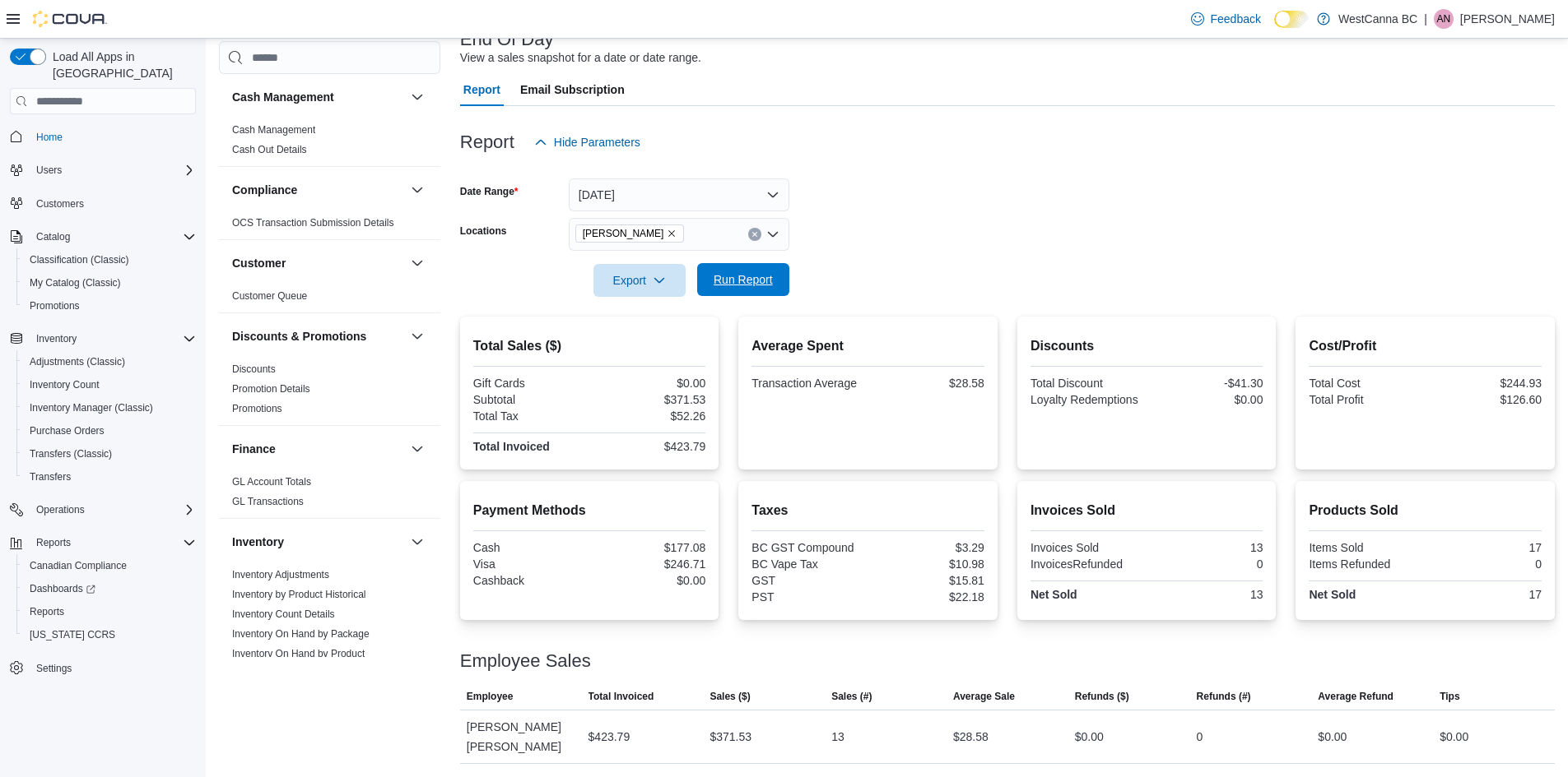
scroll to position [760, 0]
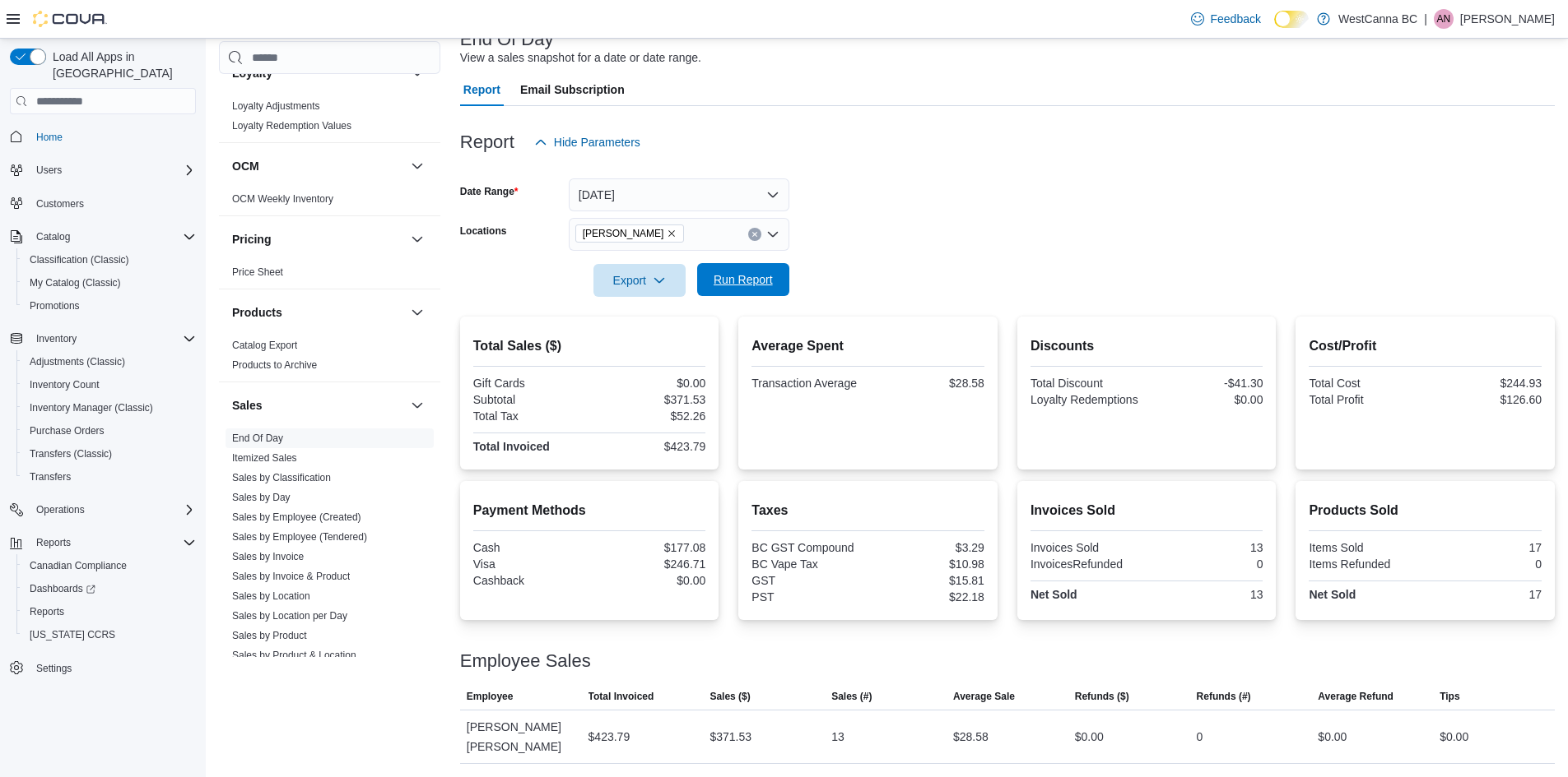
click at [738, 285] on span "Run Report" at bounding box center [742, 279] width 59 height 16
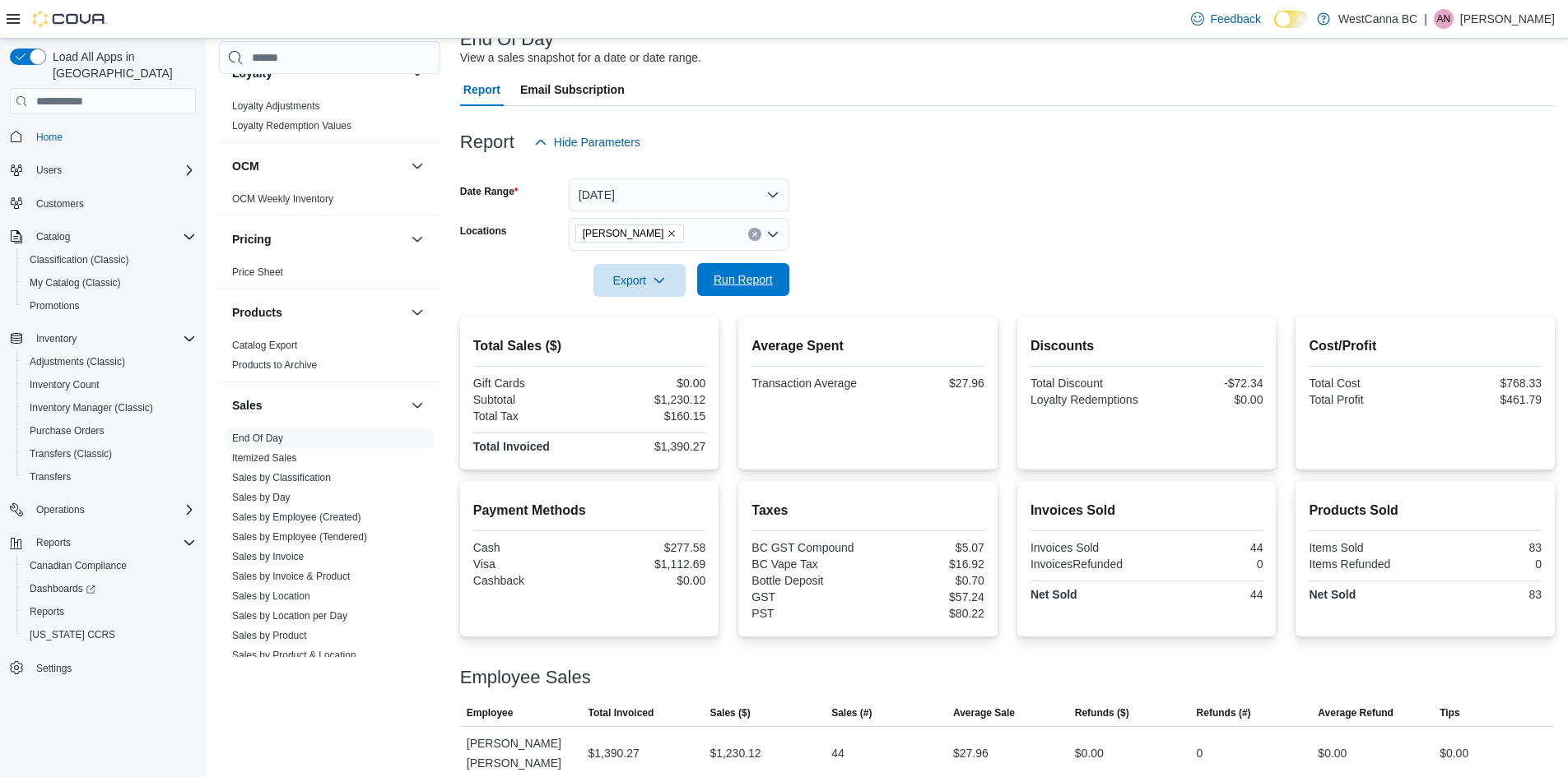
click at [738, 285] on span "Run Report" at bounding box center [742, 279] width 59 height 16
click at [677, 235] on icon "Remove WestCanna - Robson from selection in this group" at bounding box center [671, 234] width 10 height 10
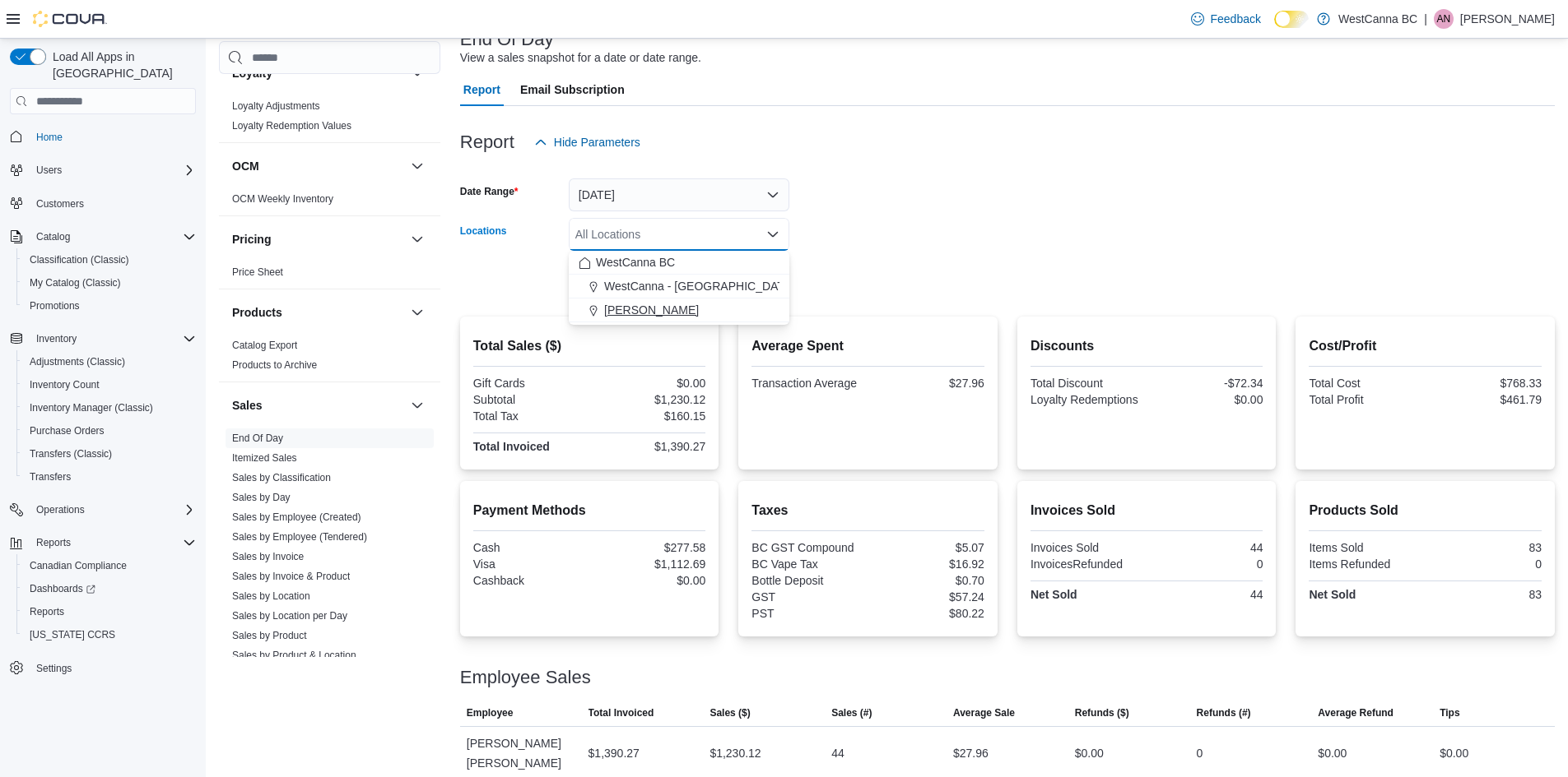
click at [678, 312] on span "[PERSON_NAME]" at bounding box center [652, 309] width 95 height 16
click at [678, 282] on span "WestCanna - [GEOGRAPHIC_DATA]" at bounding box center [699, 286] width 190 height 16
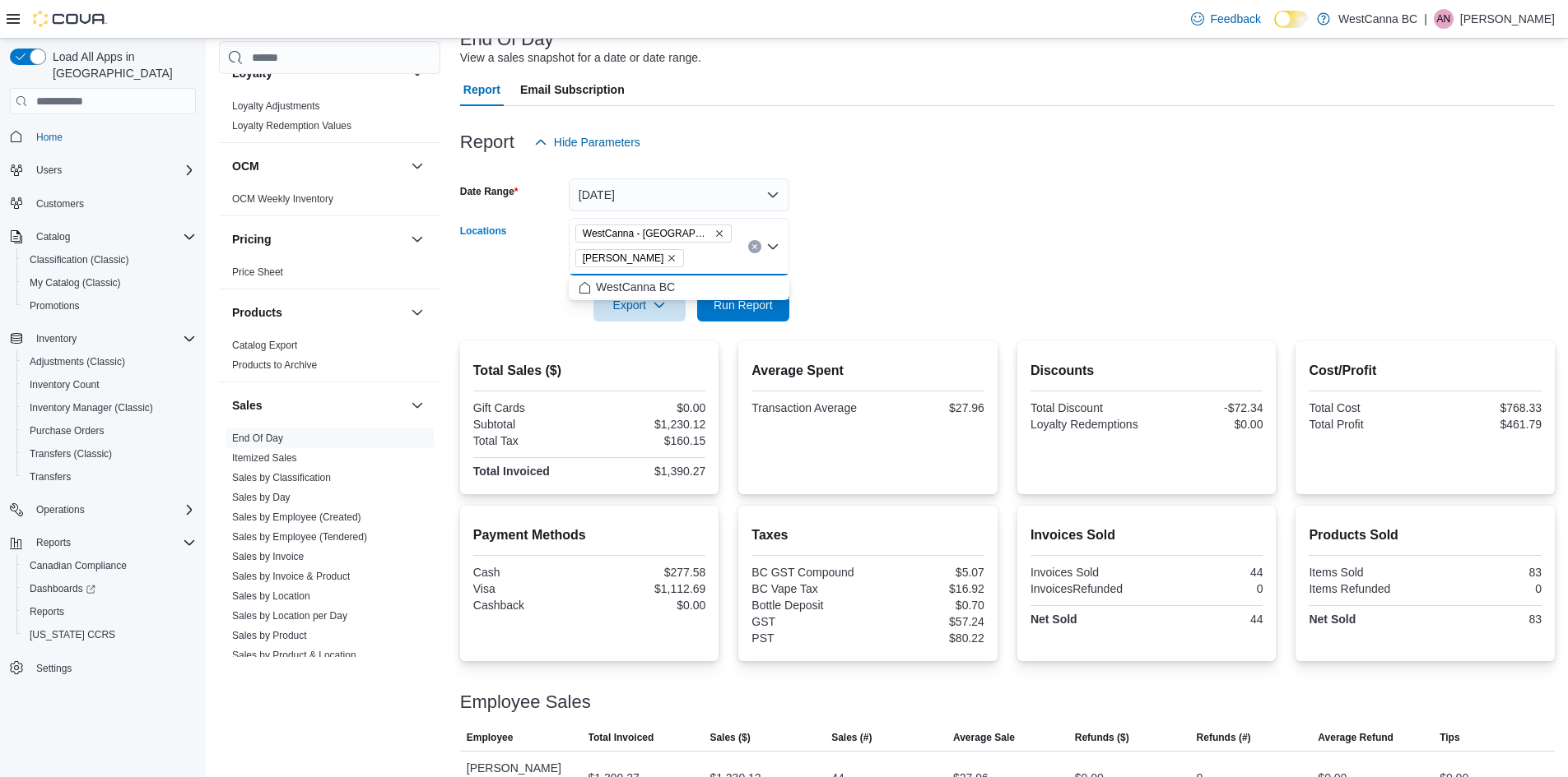
click at [677, 257] on icon "Remove WestCanna - Robson from selection in this group" at bounding box center [671, 258] width 10 height 10
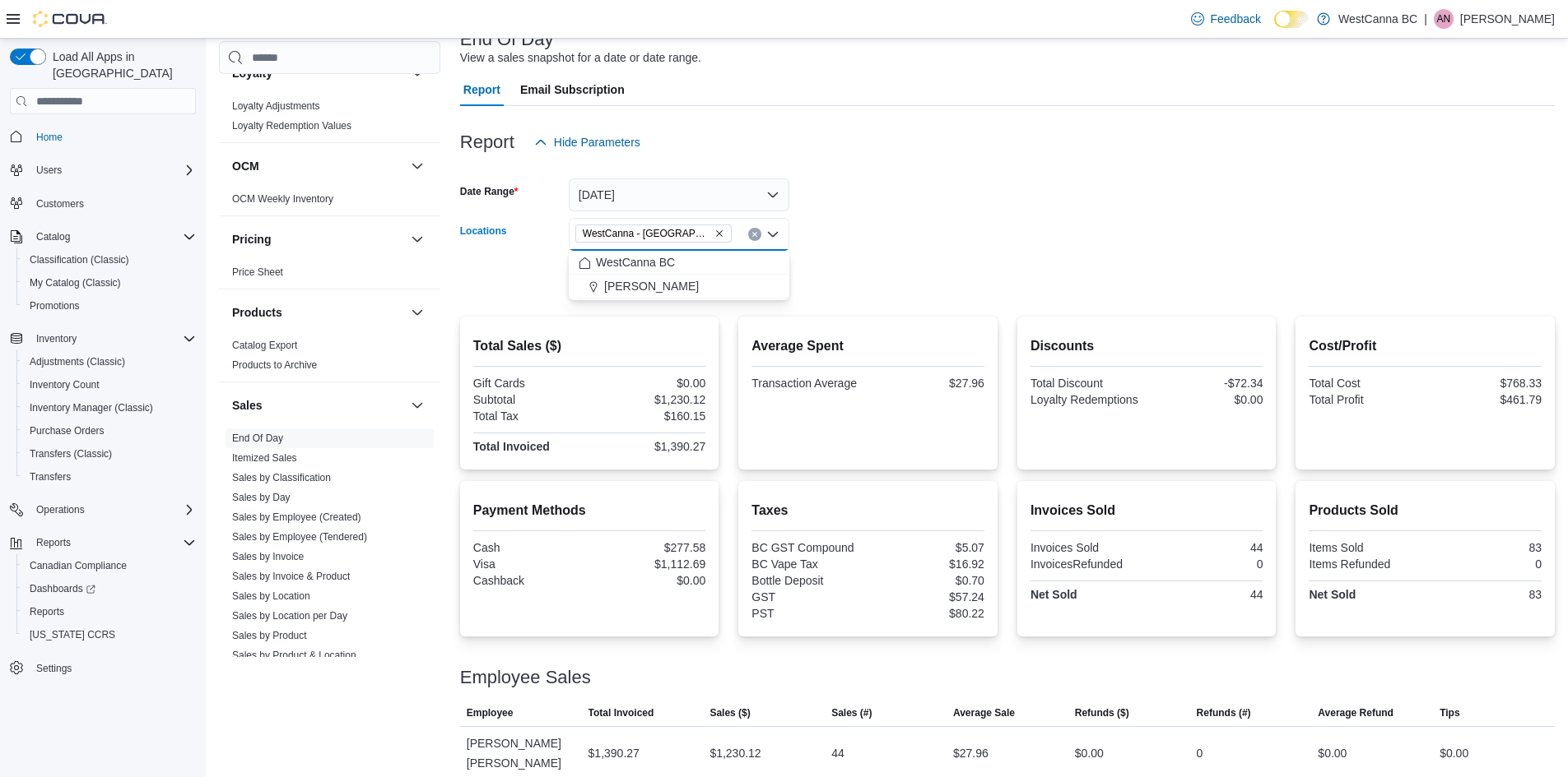
click at [959, 262] on div at bounding box center [1007, 258] width 1094 height 14
drag, startPoint x: 816, startPoint y: 278, endPoint x: 738, endPoint y: 269, distance: 78.5
click at [804, 275] on form "Date Range [DATE] Locations [GEOGRAPHIC_DATA] - [GEOGRAPHIC_DATA] Export Run Re…" at bounding box center [1007, 227] width 1094 height 138
click at [738, 269] on span "Run Report" at bounding box center [742, 279] width 73 height 33
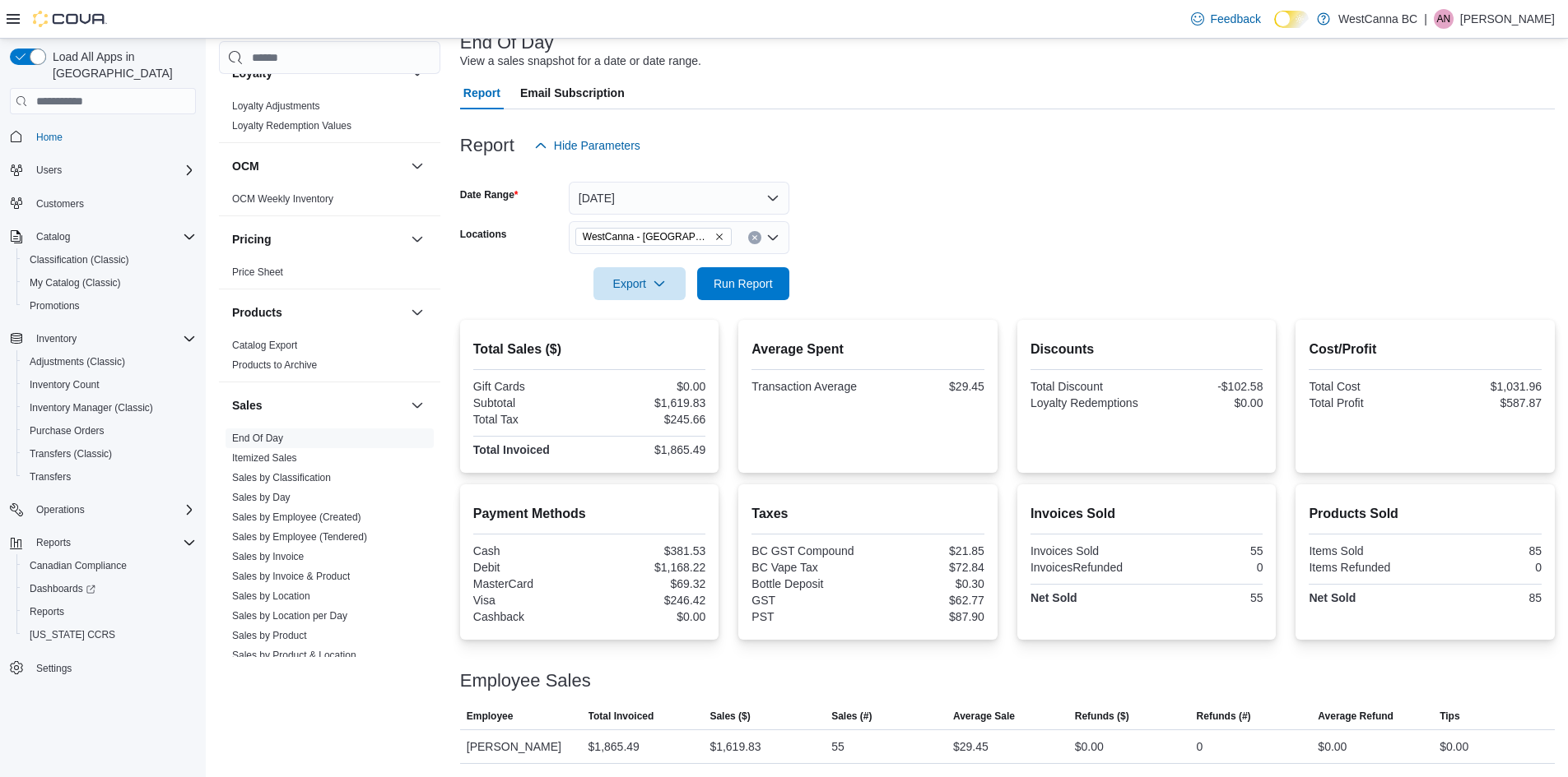
scroll to position [112, 0]
click at [714, 235] on icon "Remove WestCanna - Broadway from selection in this group" at bounding box center [719, 237] width 10 height 10
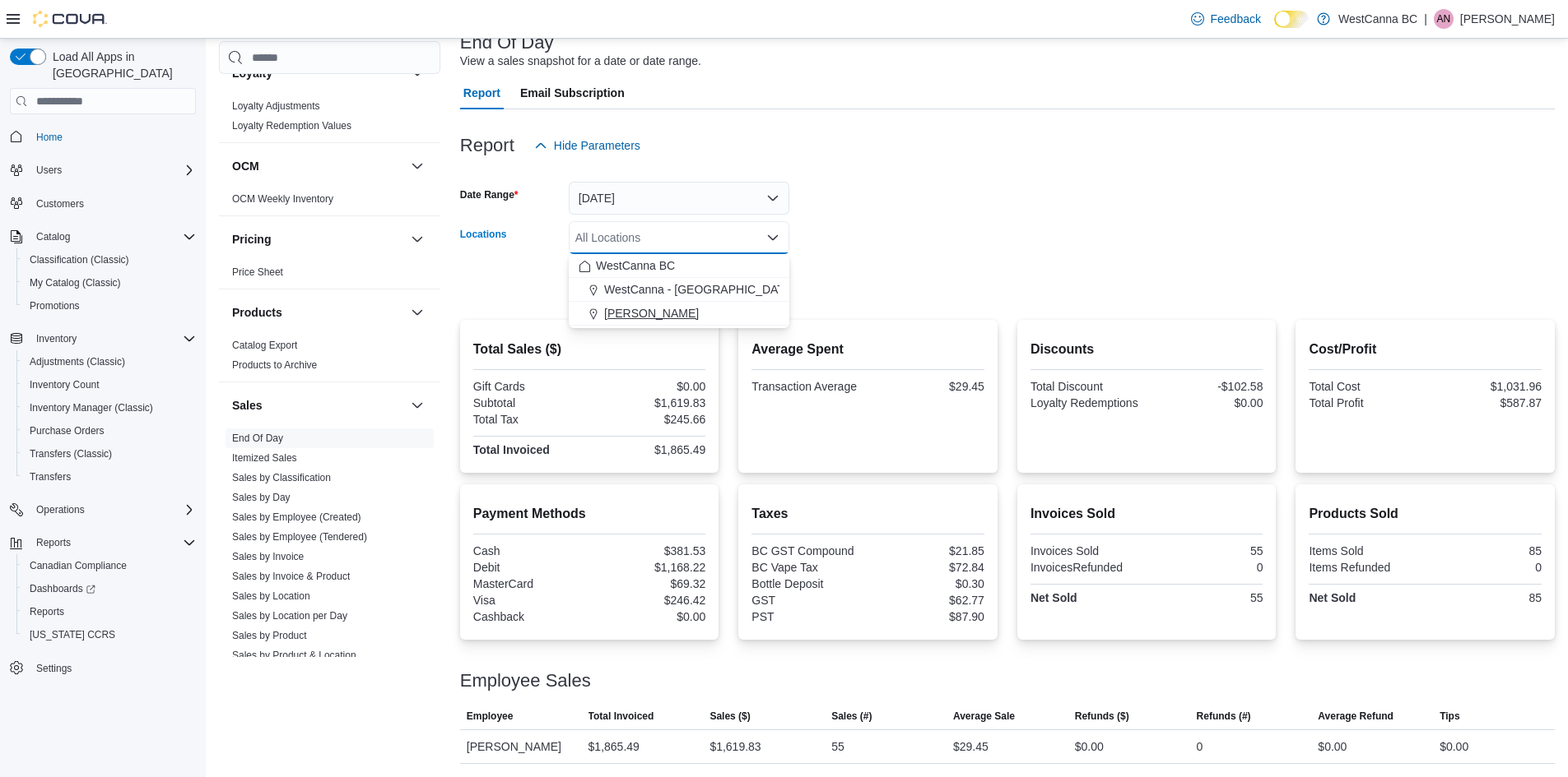
click at [697, 320] on span "[PERSON_NAME]" at bounding box center [652, 313] width 95 height 16
click at [867, 267] on div at bounding box center [1007, 261] width 1094 height 14
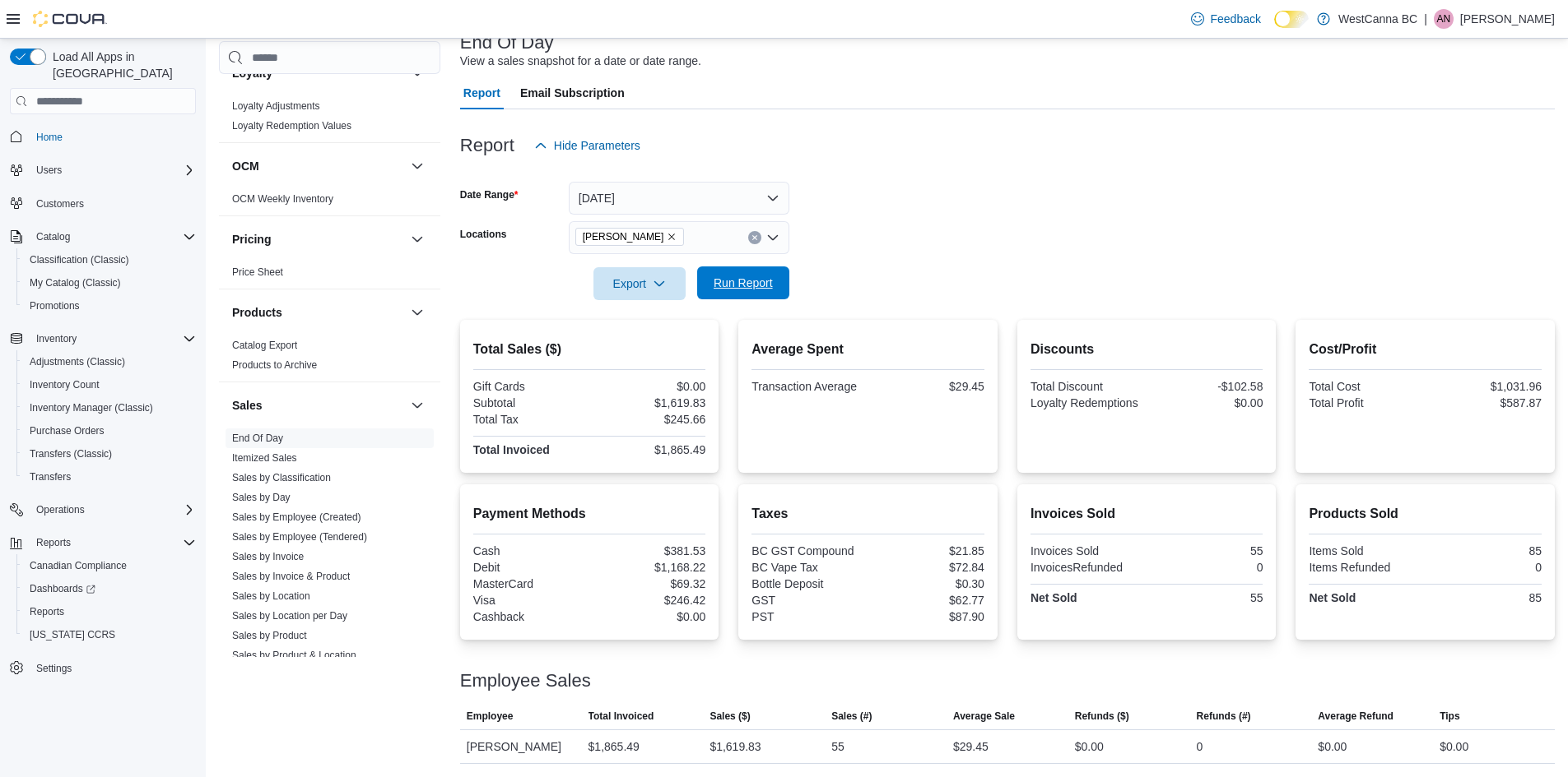
click at [773, 279] on span "Run Report" at bounding box center [742, 283] width 73 height 33
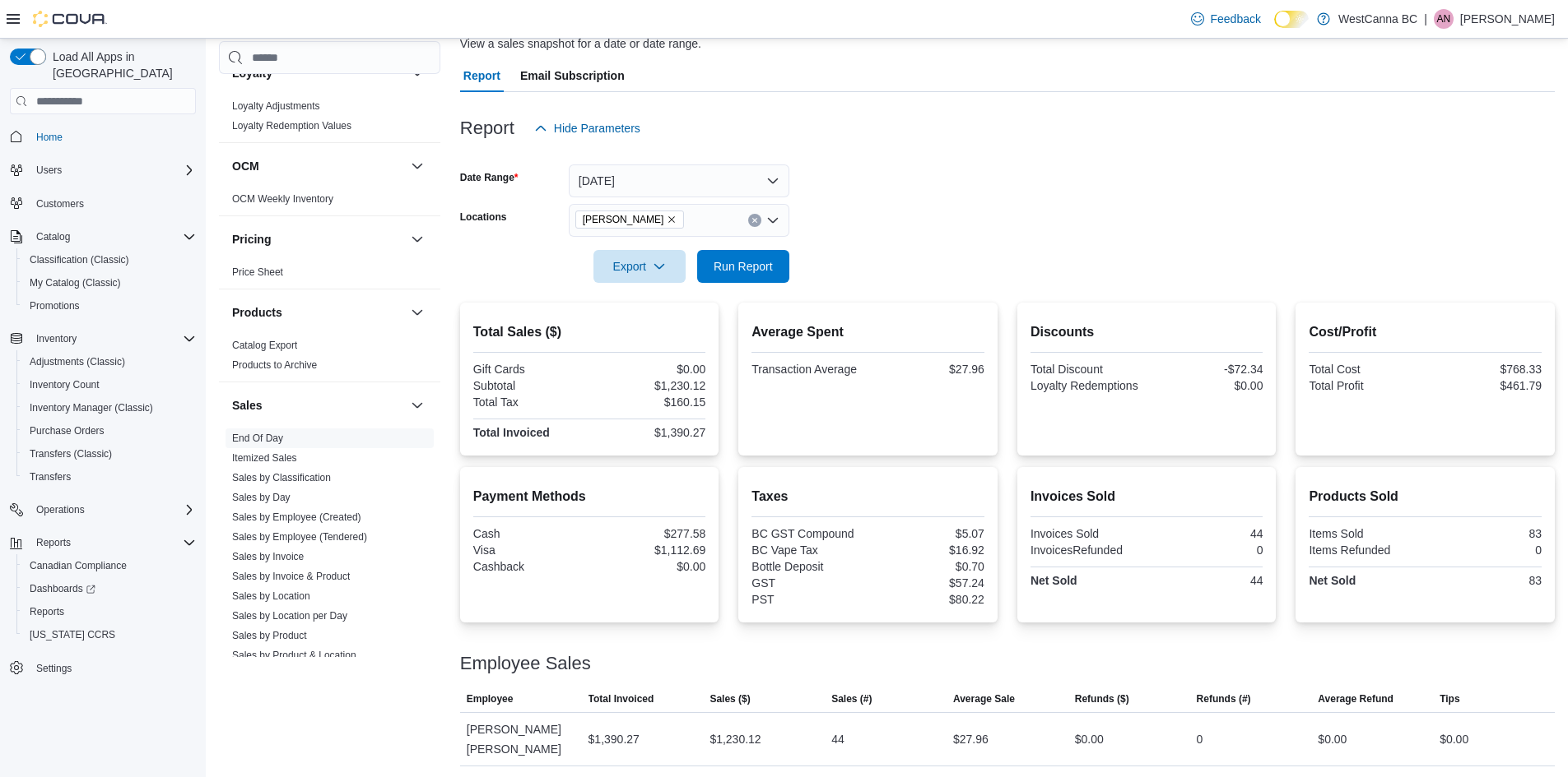
scroll to position [131, 0]
click at [677, 189] on button "[DATE]" at bounding box center [679, 179] width 220 height 33
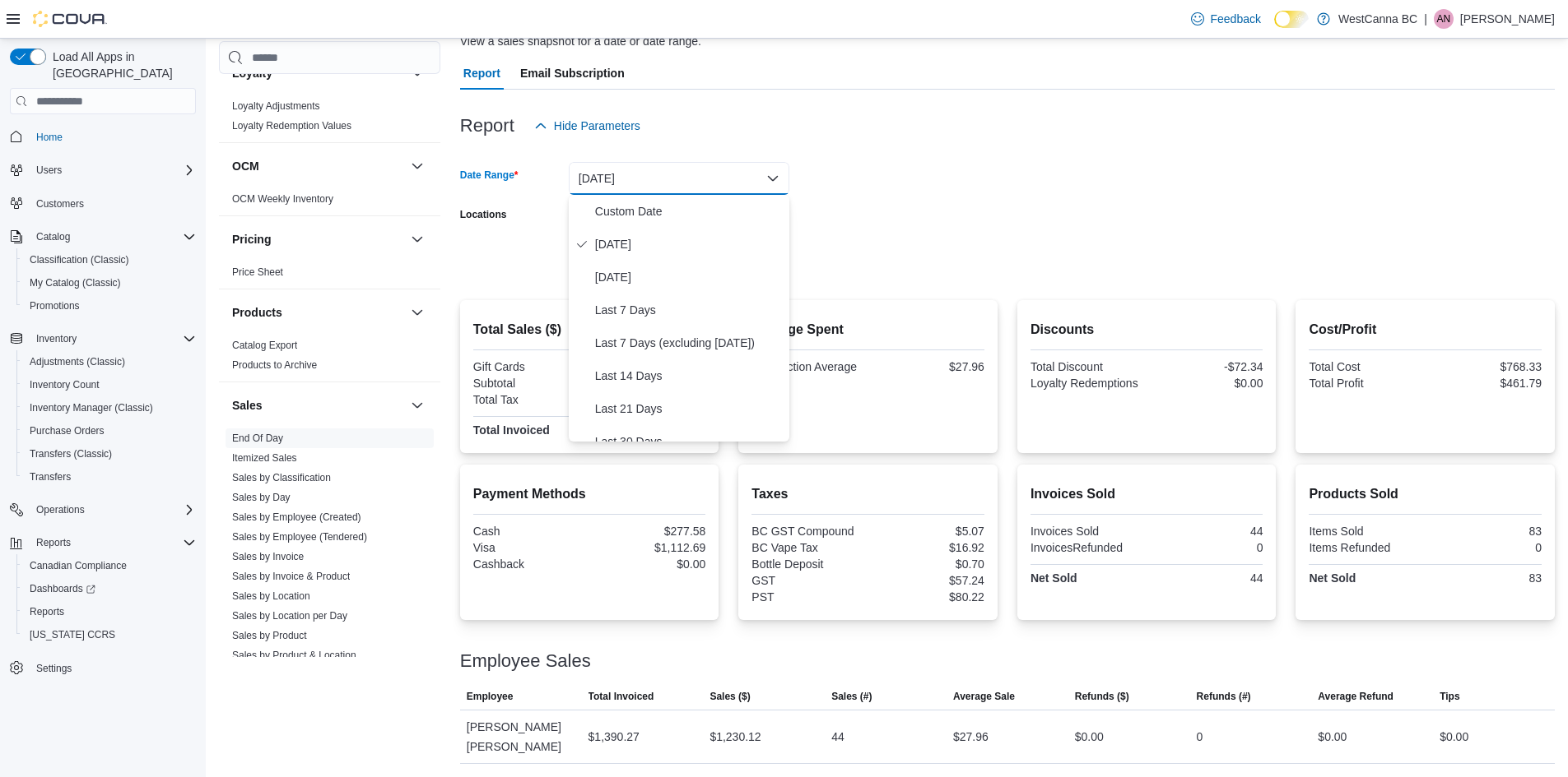
click at [851, 205] on form "Date Range [DATE] Locations [GEOGRAPHIC_DATA] - [PERSON_NAME] Export Run Report" at bounding box center [1007, 211] width 1094 height 138
